Goal: Information Seeking & Learning: Find specific fact

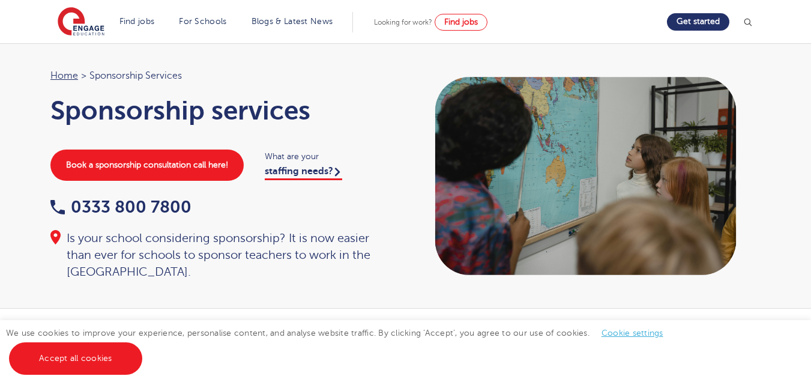
click at [752, 19] on img at bounding box center [748, 22] width 12 height 12
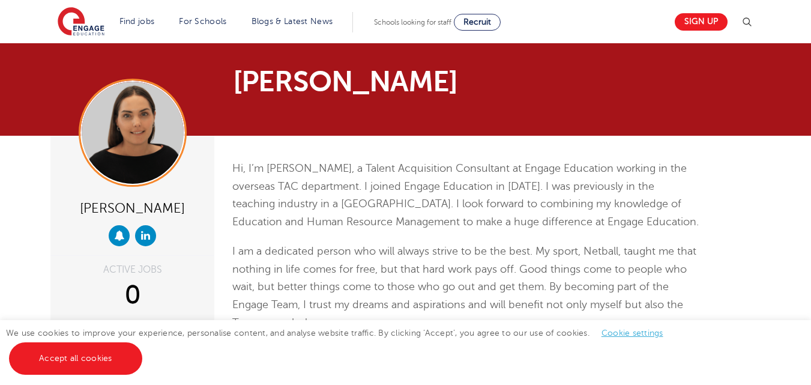
click at [659, 23] on section "Find jobs All vacancies We have one of the UK's largest database. and with hund…" at bounding box center [363, 22] width 610 height 44
click at [751, 19] on img at bounding box center [747, 22] width 14 height 14
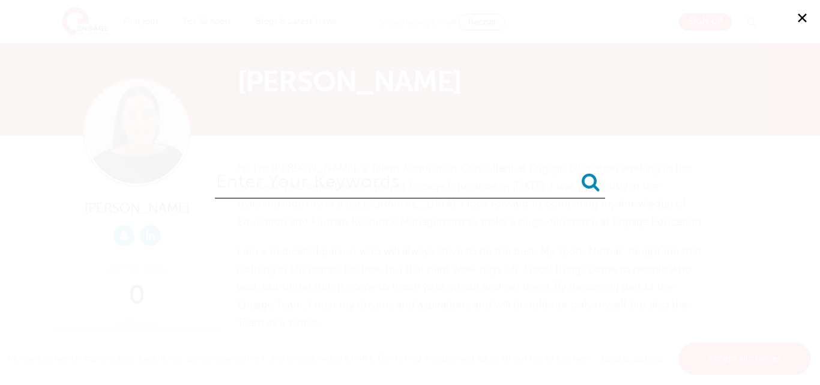
click at [588, 178] on icon "submit" at bounding box center [591, 181] width 18 height 19
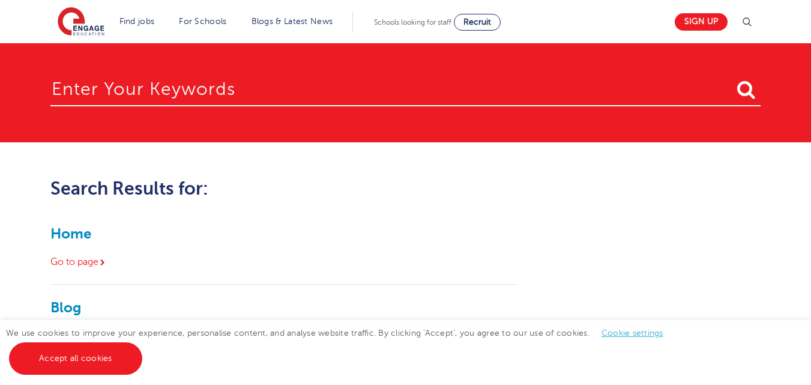
click at [468, 94] on input "search" at bounding box center [405, 86] width 710 height 39
type input "Interview appointment portal"
click at [732, 79] on button "submit" at bounding box center [746, 90] width 29 height 22
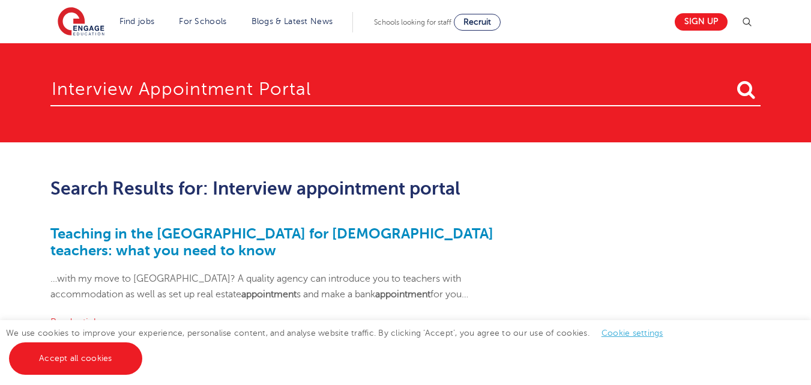
click at [742, 88] on icon "submit" at bounding box center [746, 89] width 18 height 19
click at [320, 92] on input "Interview appointment portal" at bounding box center [405, 86] width 710 height 39
type input "I"
type input "Confirmation of interview appointment"
click at [732, 79] on button "submit" at bounding box center [746, 90] width 29 height 22
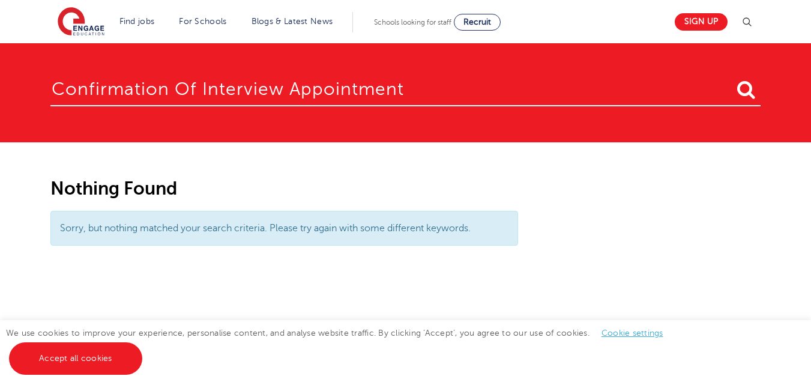
click at [743, 84] on icon "submit" at bounding box center [746, 89] width 18 height 19
click at [406, 83] on input "Confirmation of interview appointment" at bounding box center [405, 86] width 710 height 39
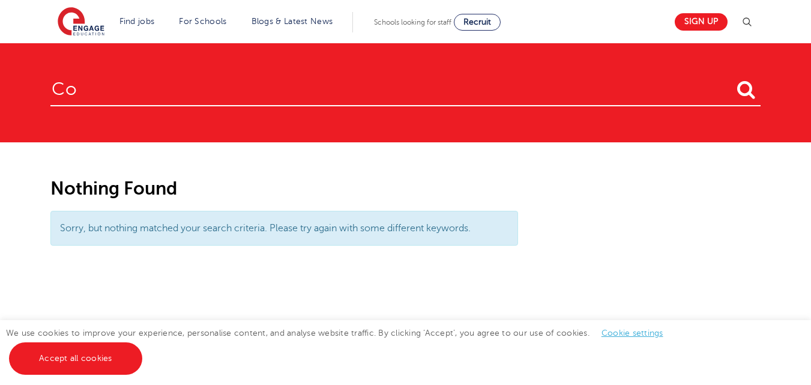
type input "C"
type input "A"
type input "Inter"
click at [333, 117] on form "Inter" at bounding box center [405, 92] width 710 height 51
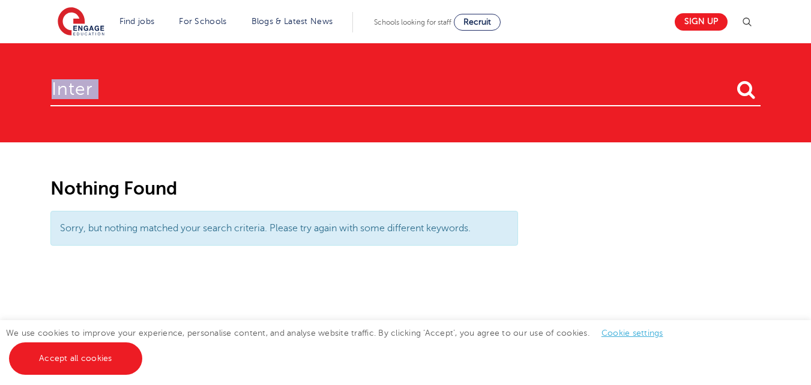
click at [333, 116] on form "Inter" at bounding box center [405, 92] width 710 height 51
